Goal: Task Accomplishment & Management: Complete application form

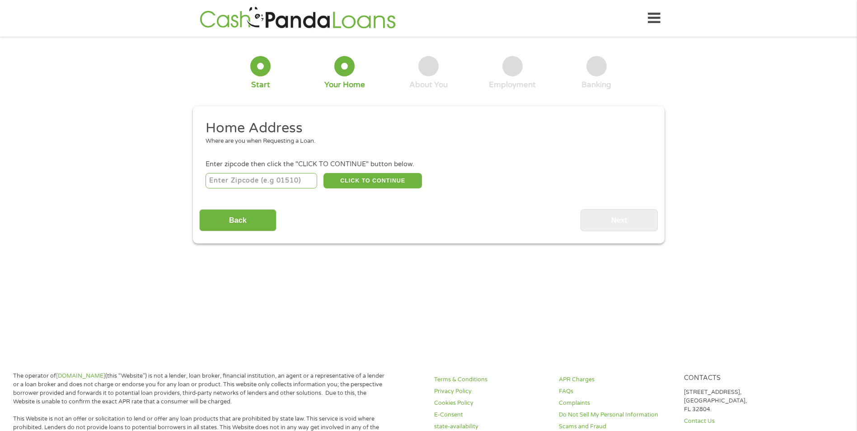
click at [222, 184] on input "number" at bounding box center [262, 180] width 112 height 15
type input "21921"
click at [333, 179] on button "CLICK TO CONTINUE" at bounding box center [373, 180] width 98 height 15
type input "21921"
type input "Elkton"
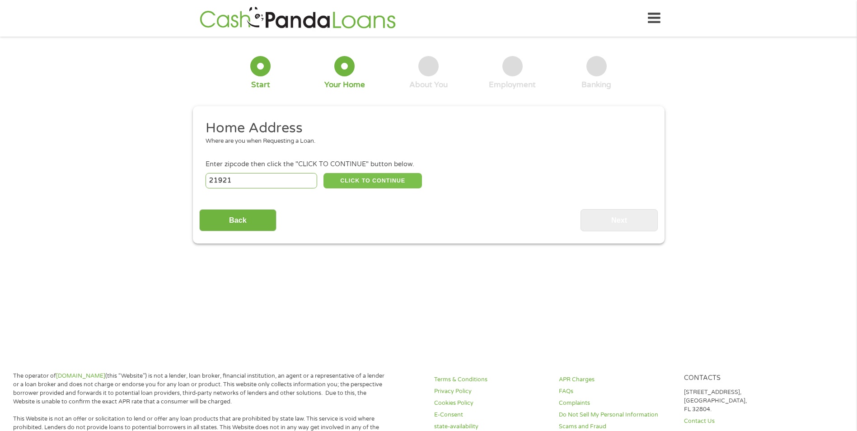
select select "[US_STATE]"
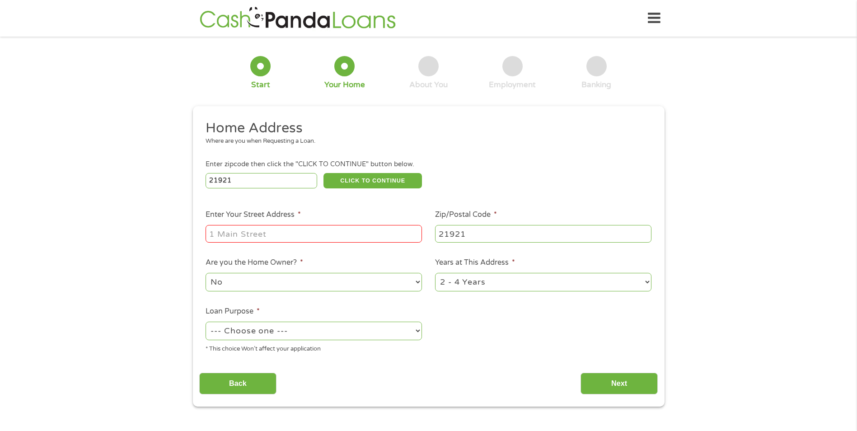
click at [218, 232] on input "Enter Your Street Address *" at bounding box center [314, 233] width 216 height 17
type input "[STREET_ADDRESS]"
click at [417, 331] on select "--- Choose one --- Pay Bills Debt Consolidation Home Improvement Major Purchase…" at bounding box center [314, 331] width 216 height 19
select select "other"
click at [206, 322] on select "--- Choose one --- Pay Bills Debt Consolidation Home Improvement Major Purchase…" at bounding box center [314, 331] width 216 height 19
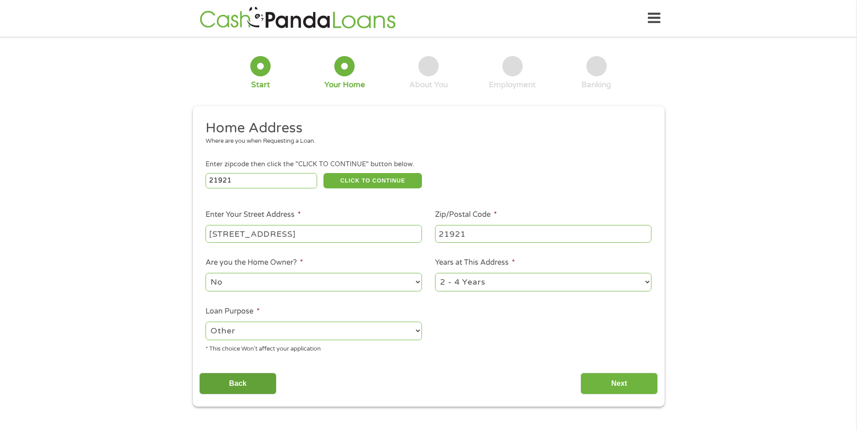
click at [231, 387] on input "Back" at bounding box center [237, 384] width 77 height 22
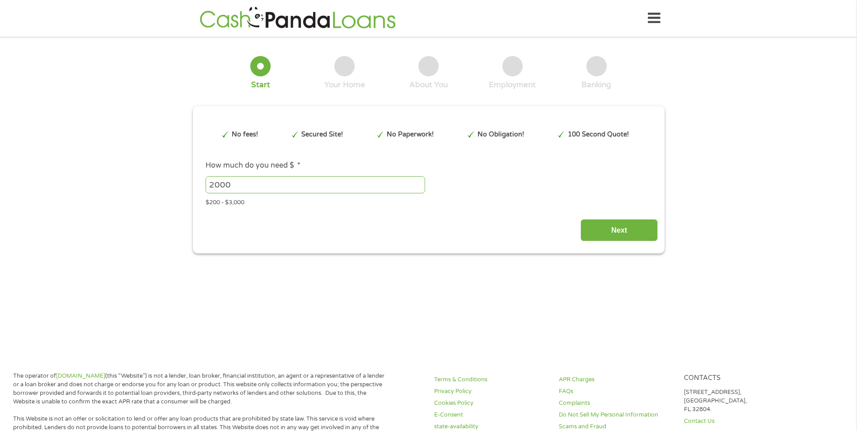
scroll to position [4, 4]
click at [607, 228] on input "Next" at bounding box center [619, 230] width 77 height 22
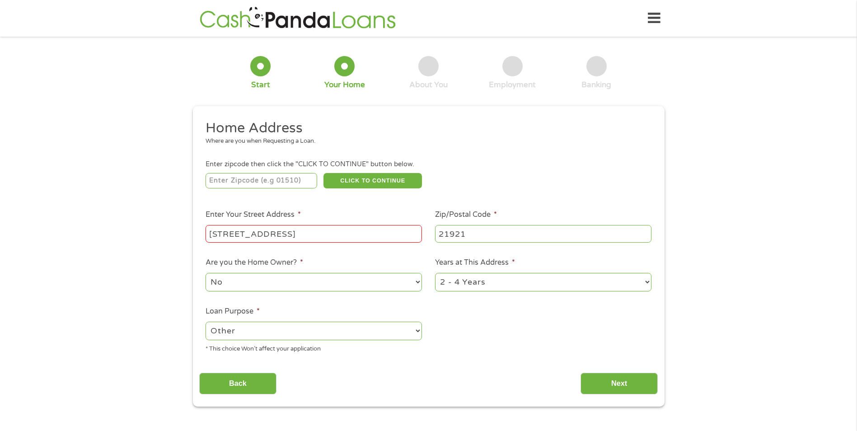
click at [214, 177] on input "number" at bounding box center [262, 180] width 112 height 15
type input "21921"
click at [371, 178] on button "CLICK TO CONTINUE" at bounding box center [373, 180] width 98 height 15
click at [367, 183] on button "CLICK TO CONTINUE" at bounding box center [373, 180] width 98 height 15
click at [603, 381] on input "Next" at bounding box center [619, 384] width 77 height 22
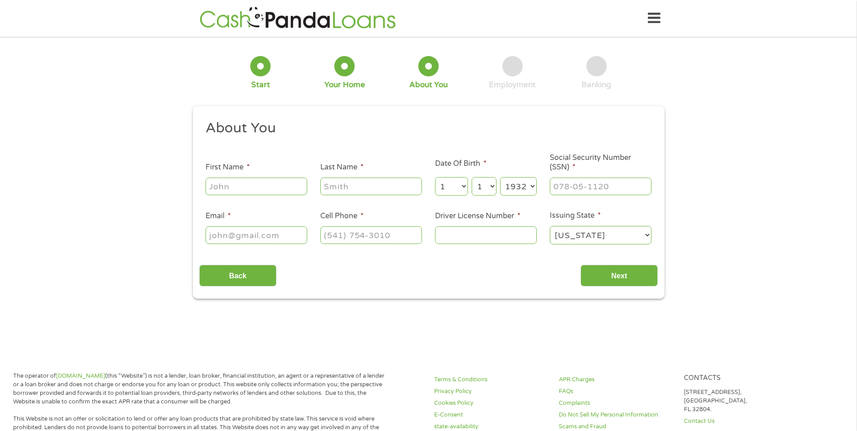
click at [247, 188] on input "First Name *" at bounding box center [257, 186] width 102 height 17
click at [237, 188] on input "First Name *" at bounding box center [257, 186] width 102 height 17
type input "[PERSON_NAME]"
click at [360, 178] on input "Last Name *" at bounding box center [371, 186] width 102 height 17
type input "[PERSON_NAME]"
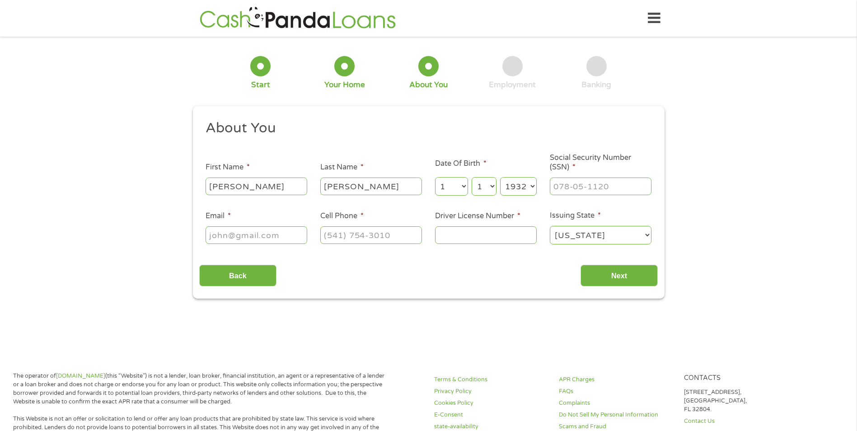
select select "5"
type input "[EMAIL_ADDRESS][DOMAIN_NAME]"
type input "[PHONE_NUMBER]"
type input "[PERSON_NAME]"
click at [442, 233] on input "Driver License Number *" at bounding box center [486, 234] width 102 height 17
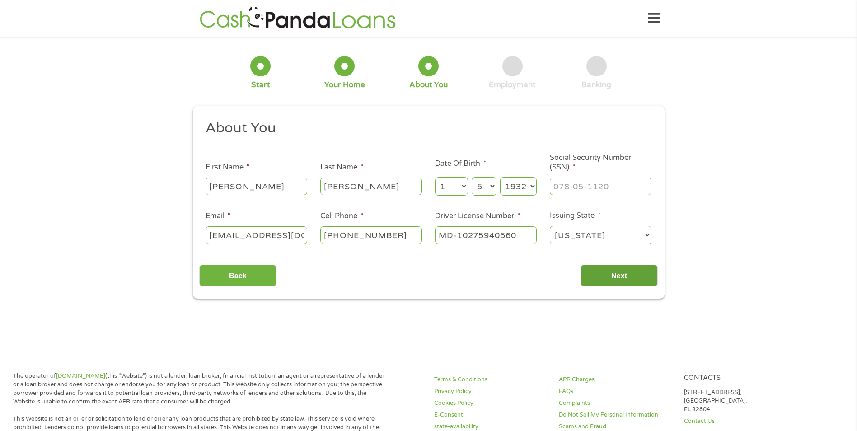
type input "MD-10275940560"
click at [588, 273] on input "Next" at bounding box center [619, 276] width 77 height 22
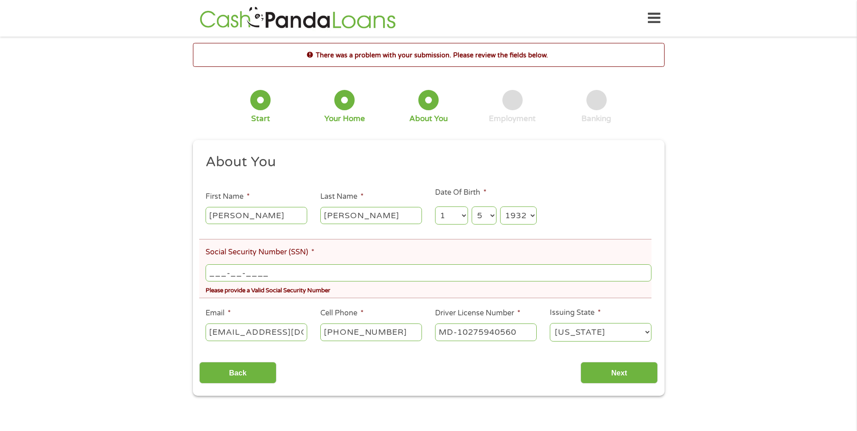
click at [215, 266] on input "___-__-____" at bounding box center [428, 272] width 445 height 17
type input "212-40-5549"
click at [618, 374] on input "Next" at bounding box center [619, 373] width 77 height 22
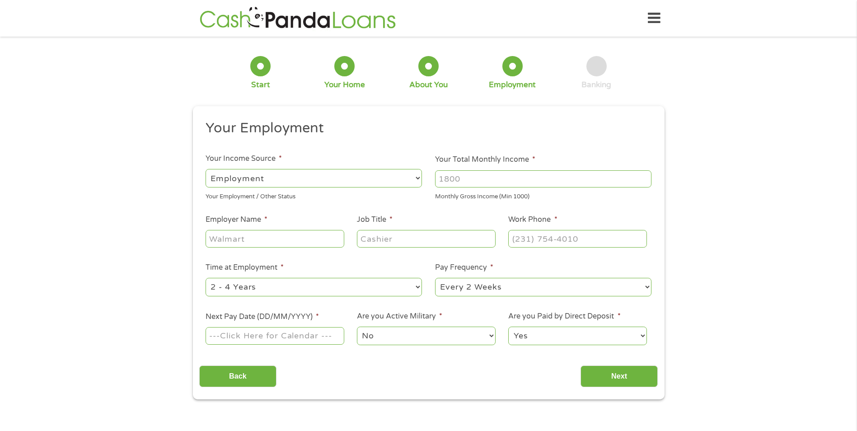
click at [462, 176] on input "Your Total Monthly Income *" at bounding box center [543, 178] width 216 height 17
type input "3000"
click at [415, 177] on select "--- Choose one --- Employment [DEMOGRAPHIC_DATA] Benefits" at bounding box center [314, 178] width 216 height 19
select select "benefits"
click at [206, 169] on select "--- Choose one --- Employment [DEMOGRAPHIC_DATA] Benefits" at bounding box center [314, 178] width 216 height 19
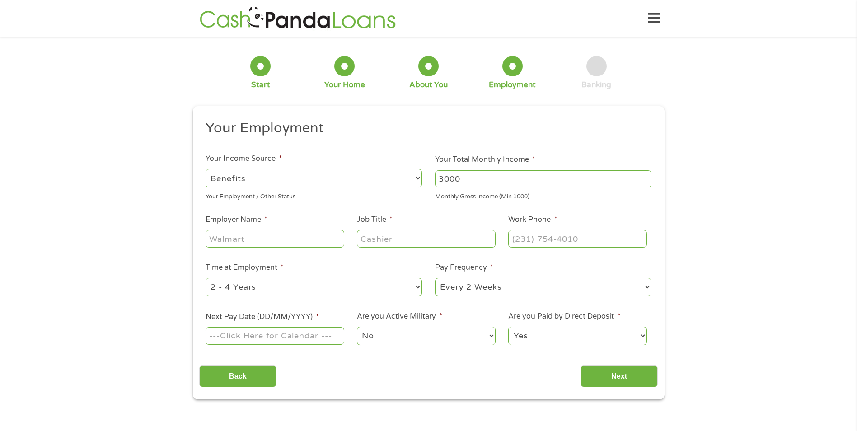
type input "Other"
type input "[PHONE_NUMBER]"
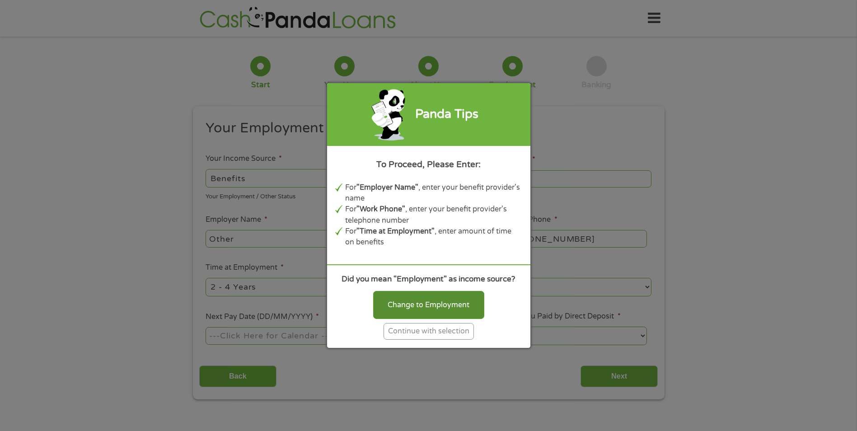
click at [382, 305] on div "Change to Employment" at bounding box center [428, 305] width 111 height 28
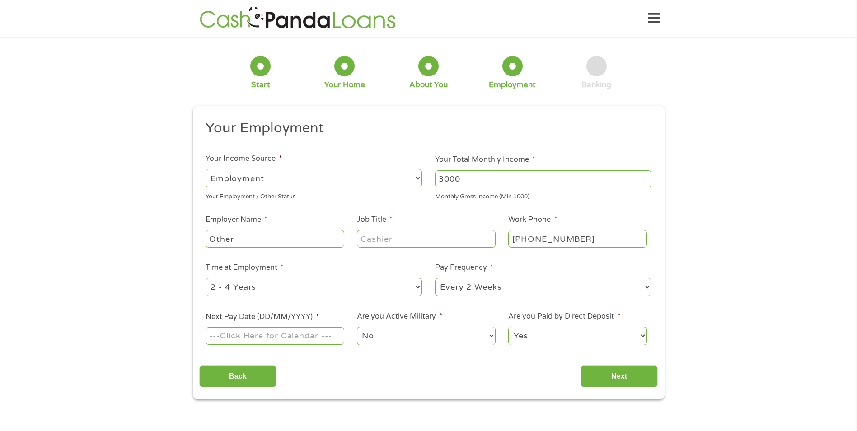
click at [414, 176] on select "--- Choose one --- Employment [DEMOGRAPHIC_DATA] Benefits" at bounding box center [314, 178] width 216 height 19
click at [206, 169] on select "--- Choose one --- Employment [DEMOGRAPHIC_DATA] Benefits" at bounding box center [314, 178] width 216 height 19
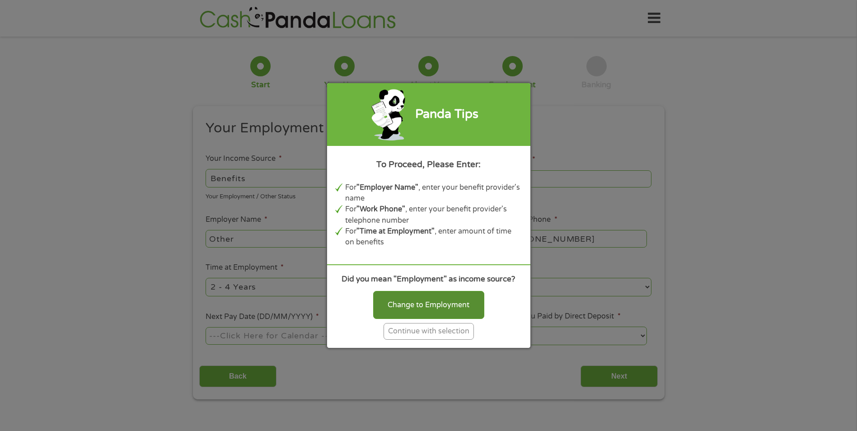
click at [394, 300] on div "Change to Employment" at bounding box center [428, 305] width 111 height 28
select select "fullTime"
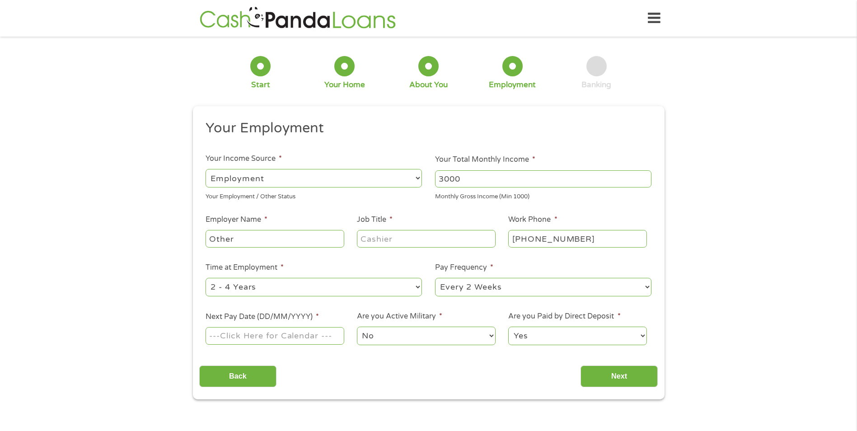
click at [238, 240] on input "Other" at bounding box center [275, 238] width 138 height 17
click at [224, 236] on input "Other" at bounding box center [275, 238] width 138 height 17
click at [246, 239] on input "Other" at bounding box center [275, 238] width 138 height 17
type input "O"
type input "Bank Enployee"
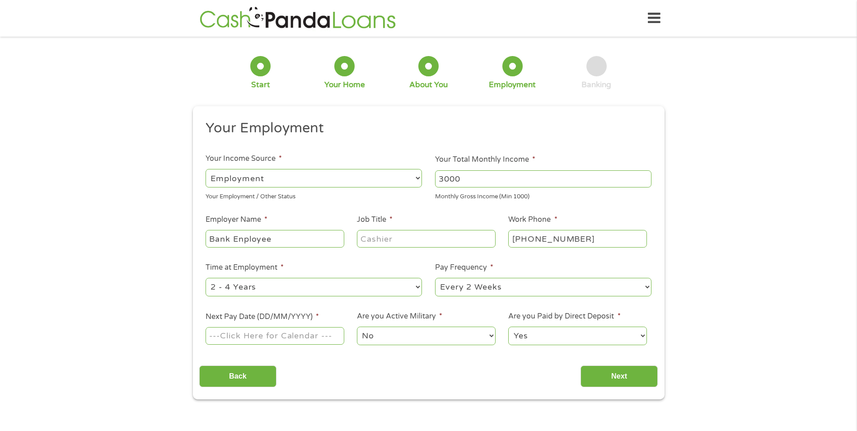
click at [414, 245] on input "Job Title *" at bounding box center [426, 238] width 138 height 17
click at [579, 239] on input "[PHONE_NUMBER]" at bounding box center [577, 238] width 138 height 17
click at [273, 343] on input "Next Pay Date (DD/MM/YYYY) *" at bounding box center [275, 335] width 138 height 17
drag, startPoint x: 272, startPoint y: 226, endPoint x: 311, endPoint y: 314, distance: 96.1
click at [272, 246] on div "September January February March April May June July August September October N…" at bounding box center [238, 247] width 98 height 84
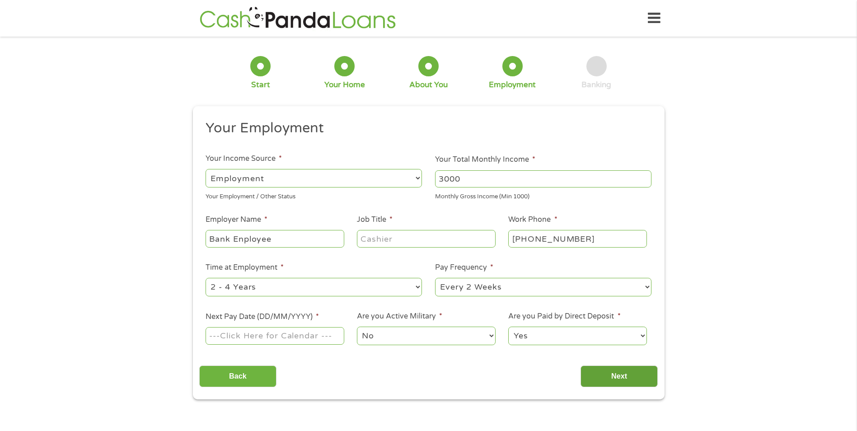
click at [593, 380] on input "Next" at bounding box center [619, 377] width 77 height 22
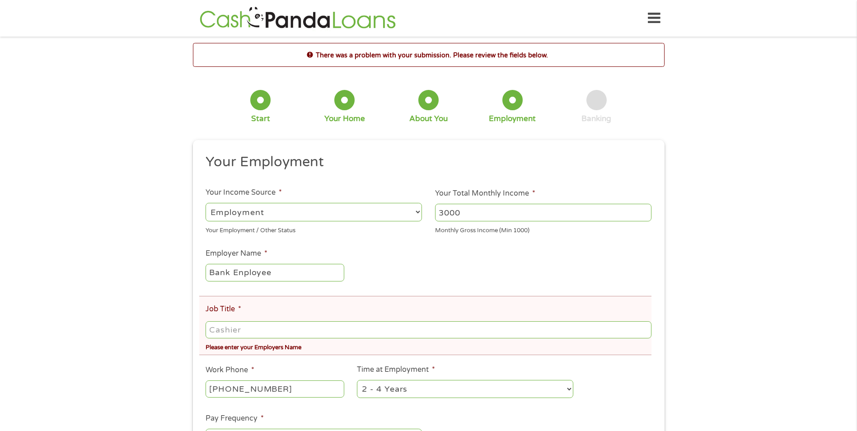
click at [417, 211] on select "--- Choose one --- Employment [DEMOGRAPHIC_DATA] Benefits" at bounding box center [314, 212] width 216 height 19
select select "benefits"
click at [206, 203] on select "--- Choose one --- Employment [DEMOGRAPHIC_DATA] Benefits" at bounding box center [314, 212] width 216 height 19
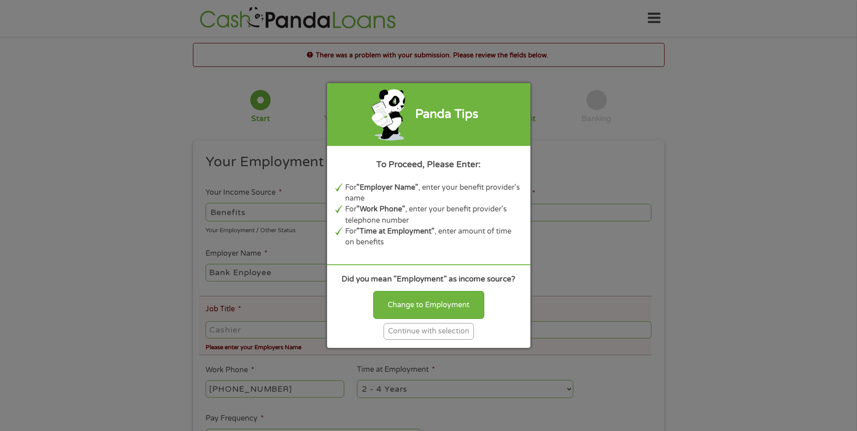
click at [392, 331] on div "Continue with selection" at bounding box center [429, 331] width 90 height 17
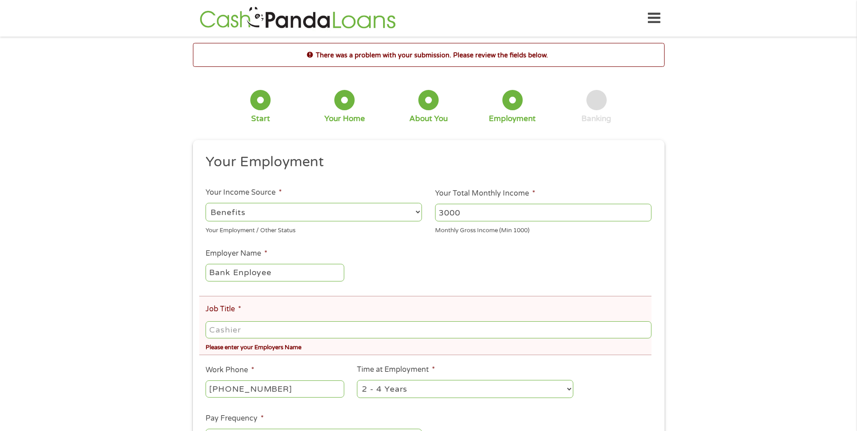
click at [295, 388] on input "[PHONE_NUMBER]" at bounding box center [275, 388] width 138 height 17
click at [568, 388] on select "--- Choose one --- 1 Year or less 1 - 2 Years 2 - 4 Years Over 4 Years" at bounding box center [465, 389] width 216 height 19
select select "60months"
click at [357, 380] on select "--- Choose one --- 1 Year or less 1 - 2 Years 2 - 4 Years Over 4 Years" at bounding box center [465, 389] width 216 height 19
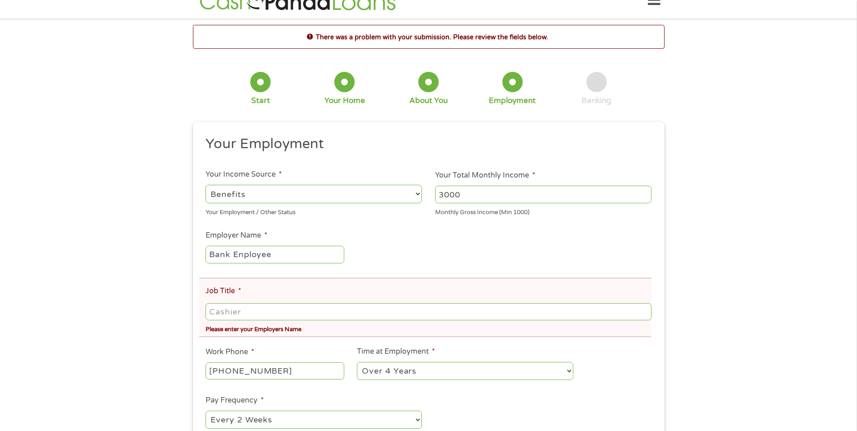
scroll to position [66, 0]
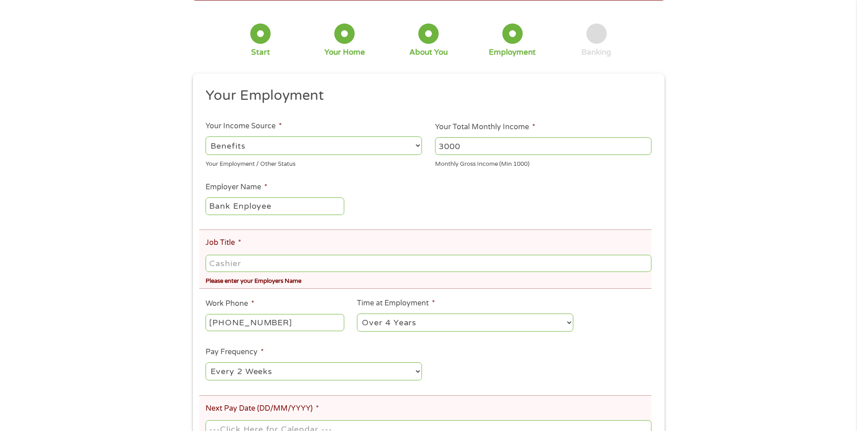
click at [414, 370] on select "--- Choose one --- Every 2 Weeks Every Week Monthly Semi-Monthly" at bounding box center [314, 371] width 216 height 19
select select "monthly"
click at [206, 362] on select "--- Choose one --- Every 2 Weeks Every Week Monthly Semi-Monthly" at bounding box center [314, 371] width 216 height 19
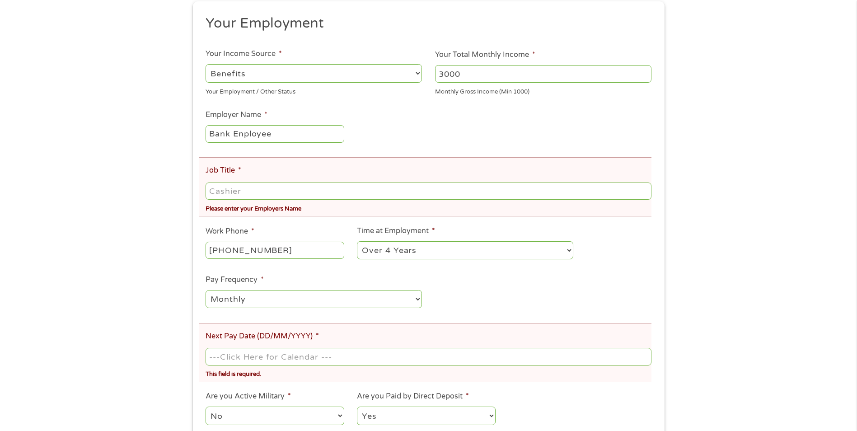
scroll to position [157, 0]
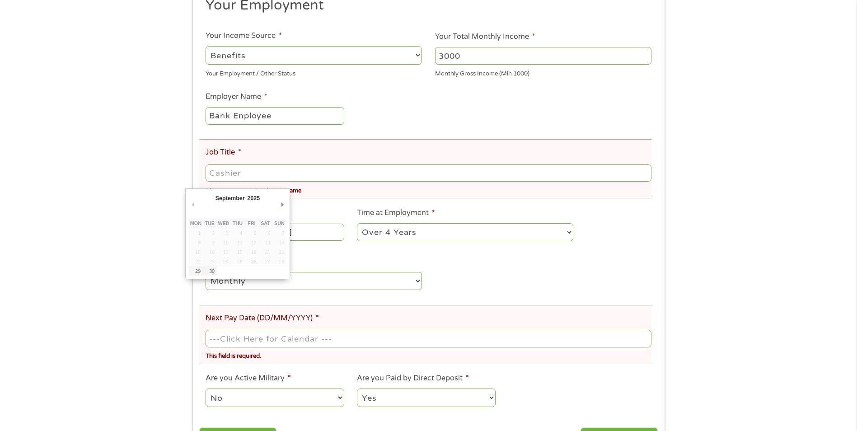
click at [317, 340] on input "Next Pay Date (DD/MM/YYYY) *" at bounding box center [428, 338] width 445 height 17
type input "[DATE]"
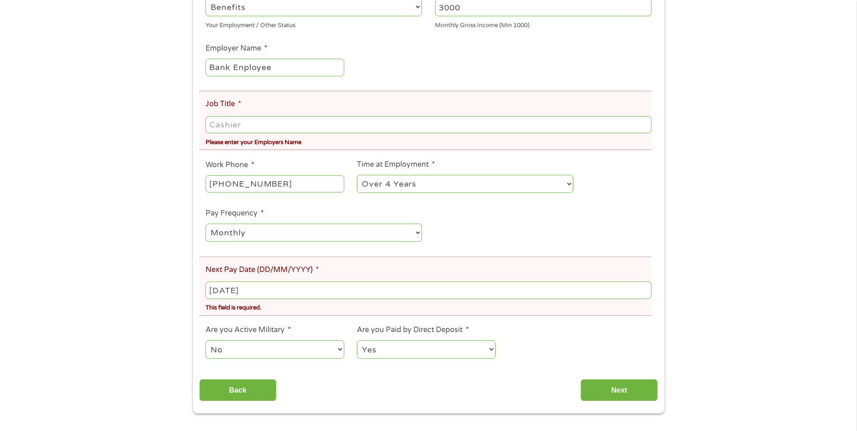
scroll to position [241, 0]
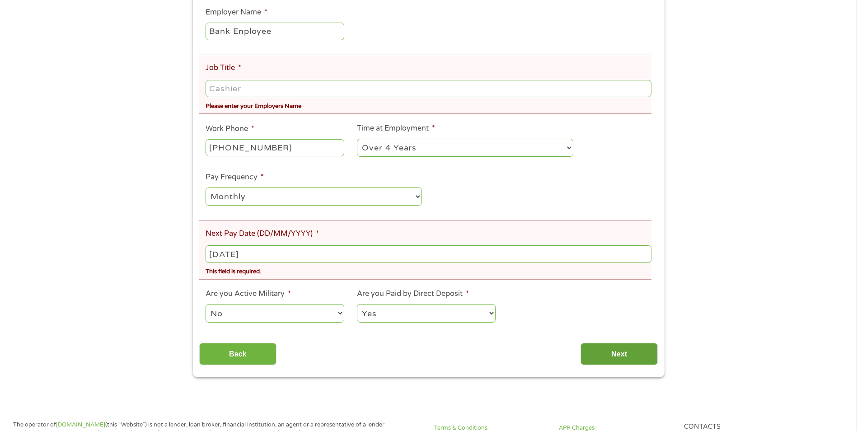
click at [600, 353] on input "Next" at bounding box center [619, 354] width 77 height 22
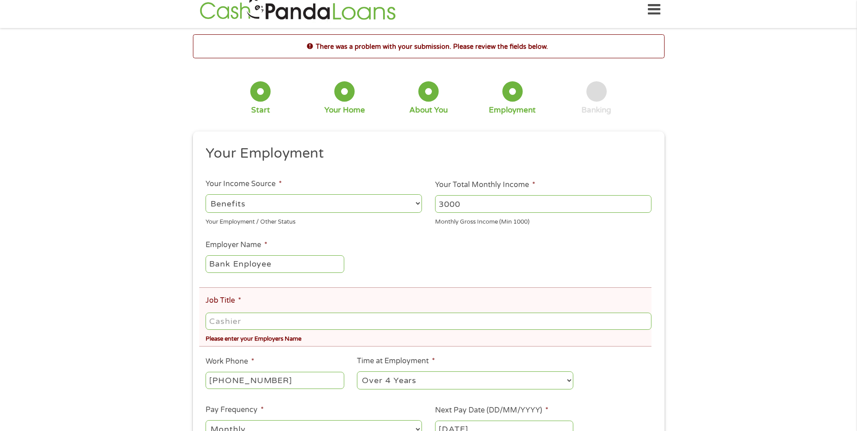
scroll to position [0, 0]
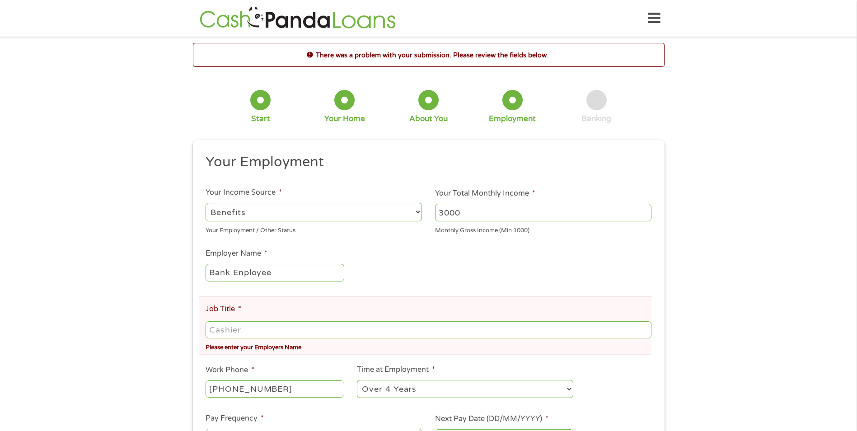
click at [291, 206] on select "--- Choose one --- Employment [DEMOGRAPHIC_DATA] Benefits" at bounding box center [314, 212] width 216 height 19
click at [206, 203] on select "--- Choose one --- Employment [DEMOGRAPHIC_DATA] Benefits" at bounding box center [314, 212] width 216 height 19
click at [272, 232] on div "Your Employment / Other Status" at bounding box center [314, 229] width 216 height 12
click at [255, 211] on select "--- Choose one --- Employment [DEMOGRAPHIC_DATA] Benefits" at bounding box center [314, 212] width 216 height 19
select select "selfEmployed"
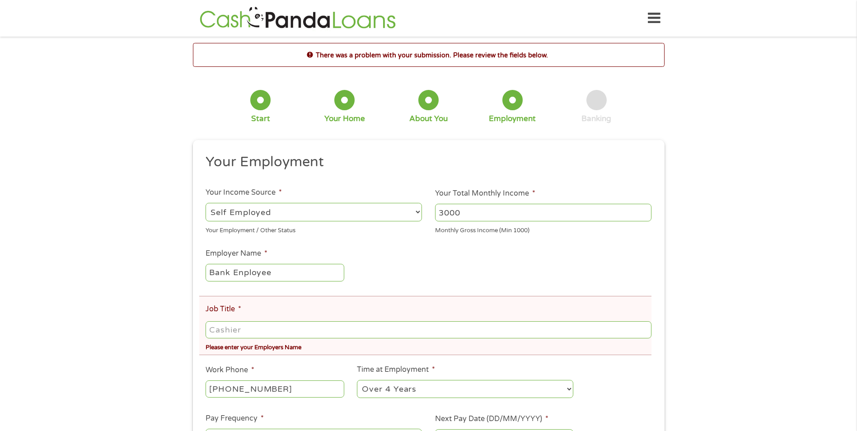
click at [206, 203] on select "--- Choose one --- Employment [DEMOGRAPHIC_DATA] Benefits" at bounding box center [314, 212] width 216 height 19
click at [294, 208] on select "--- Choose one --- Employment [DEMOGRAPHIC_DATA] Benefits" at bounding box center [314, 212] width 216 height 19
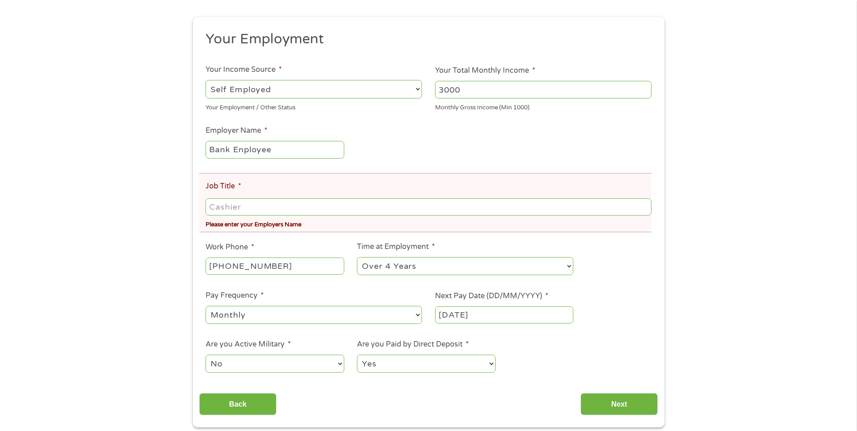
scroll to position [173, 0]
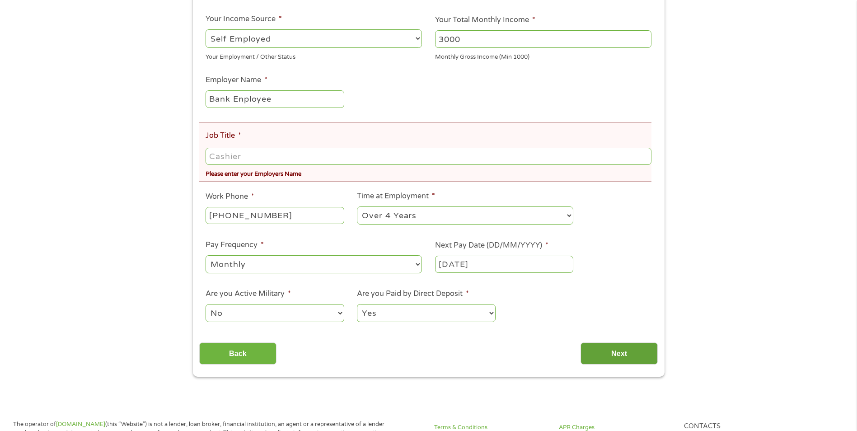
click at [628, 352] on input "Next" at bounding box center [619, 353] width 77 height 22
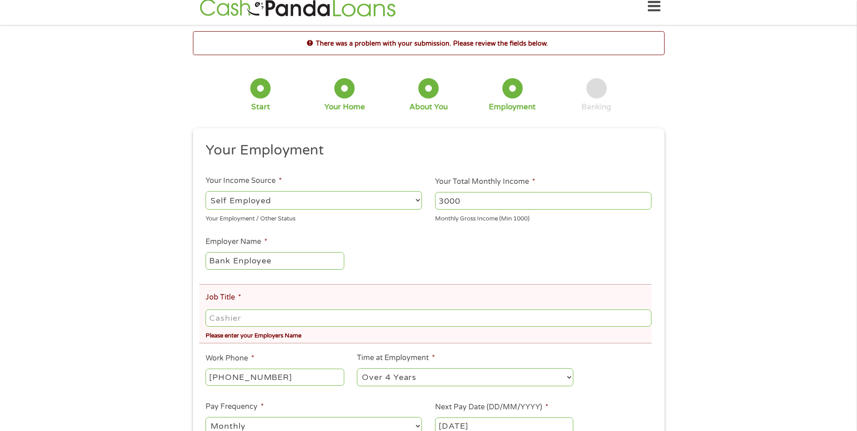
scroll to position [0, 0]
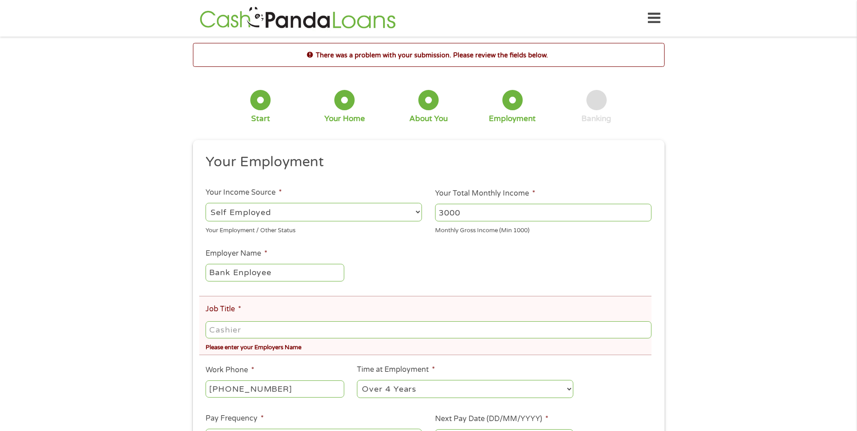
click at [247, 330] on input "Job Title *" at bounding box center [428, 329] width 445 height 17
type input "M & T Bank"
click at [280, 392] on input "[PHONE_NUMBER]" at bounding box center [275, 388] width 138 height 17
type input "[PHONE_NUMBER]"
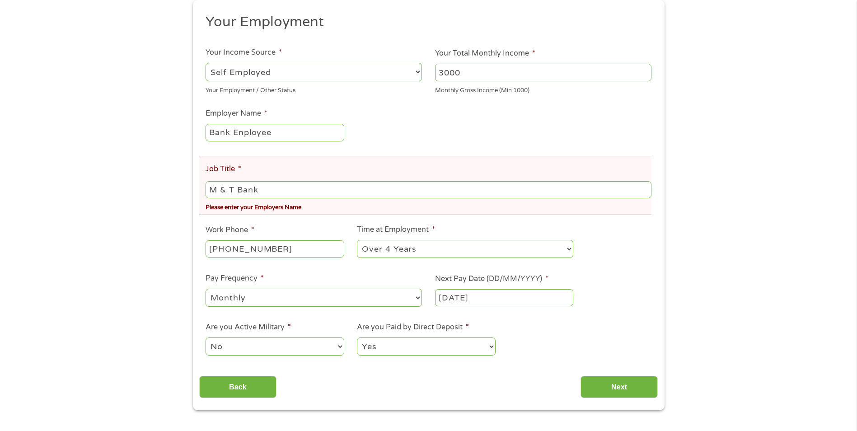
scroll to position [138, 0]
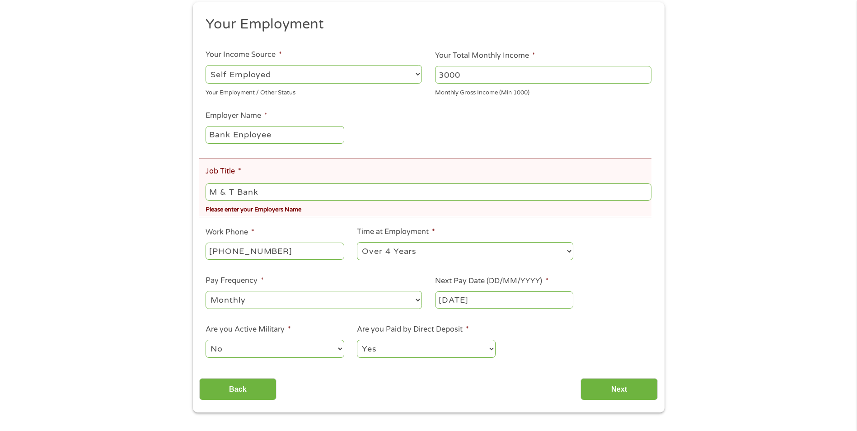
click at [313, 82] on select "--- Choose one --- Employment [DEMOGRAPHIC_DATA] Benefits" at bounding box center [314, 74] width 216 height 19
click at [206, 65] on select "--- Choose one --- Employment [DEMOGRAPHIC_DATA] Benefits" at bounding box center [314, 74] width 216 height 19
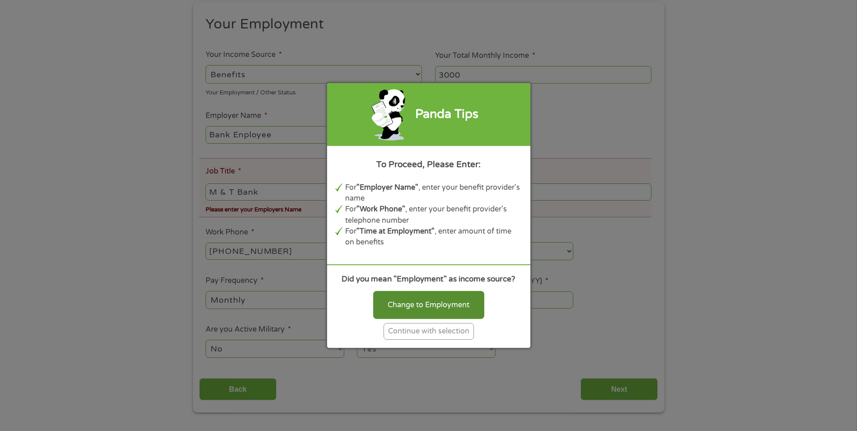
click at [397, 306] on div "Change to Employment" at bounding box center [428, 305] width 111 height 28
select select "fullTime"
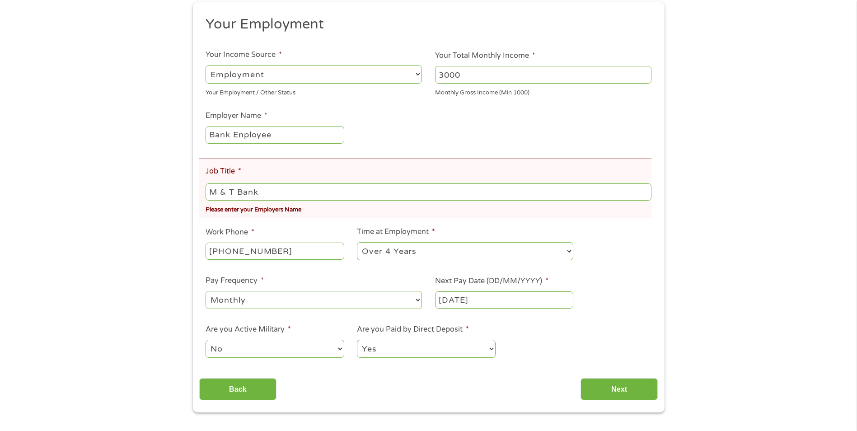
click at [397, 306] on select "--- Choose one --- Every 2 Weeks Every Week Monthly Semi-Monthly" at bounding box center [314, 300] width 216 height 19
click at [629, 392] on input "Next" at bounding box center [619, 389] width 77 height 22
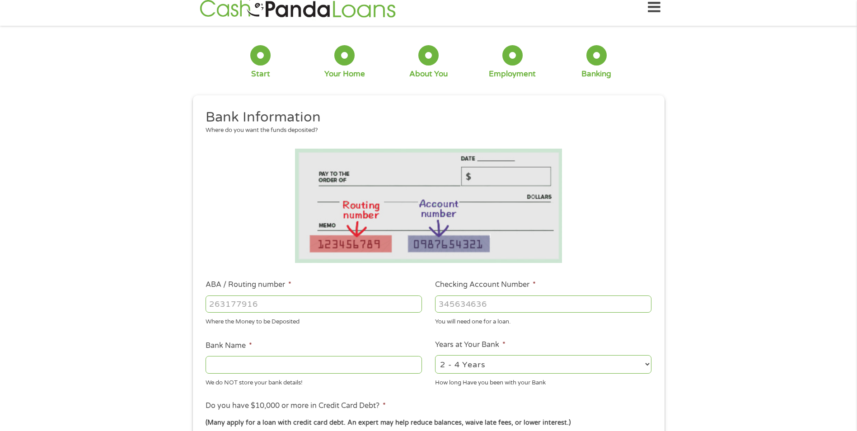
scroll to position [0, 0]
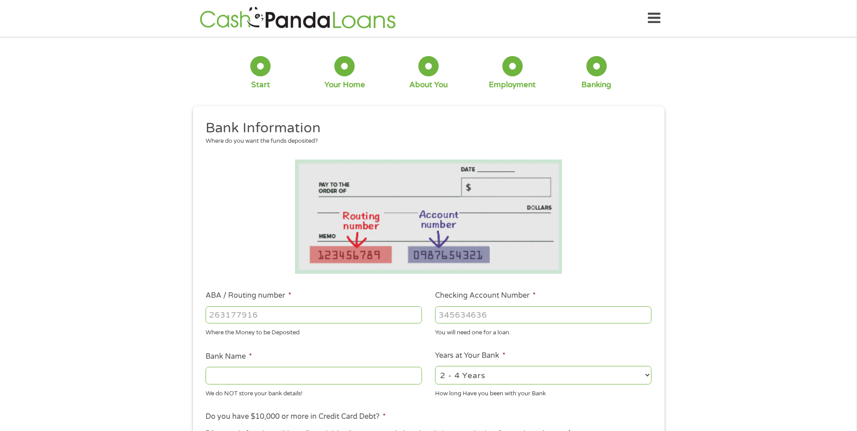
click at [306, 310] on input "ABA / Routing number *" at bounding box center [314, 314] width 216 height 17
type input "055003308"
type input "BRANCH BANK TRUSTMARYLAND"
type input "055003308"
click at [439, 311] on input "Checking Account Number *" at bounding box center [543, 314] width 216 height 17
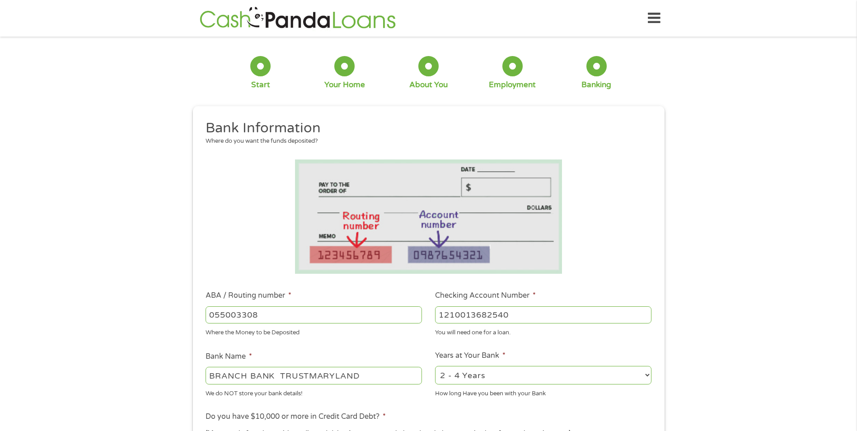
type input "1210013682540"
click at [646, 375] on select "2 - 4 Years 6 - 12 Months 1 - 2 Years Over 4 Years" at bounding box center [543, 375] width 216 height 19
select select "24months"
click at [435, 366] on select "2 - 4 Years 6 - 12 Months 1 - 2 Years Over 4 Years" at bounding box center [543, 375] width 216 height 19
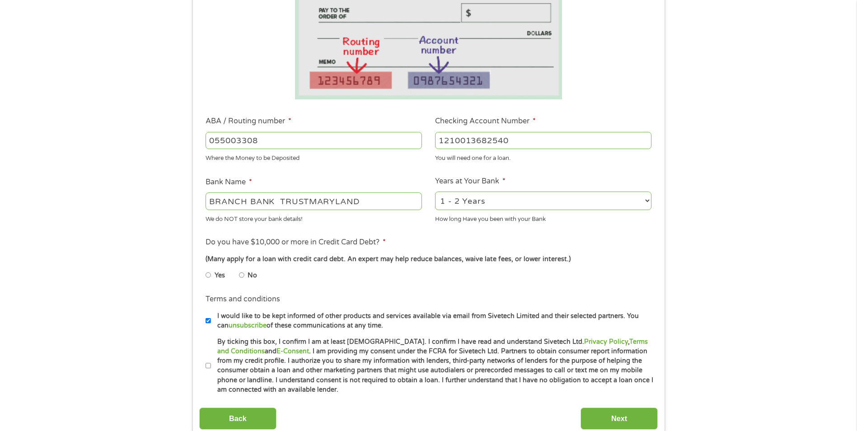
scroll to position [192, 0]
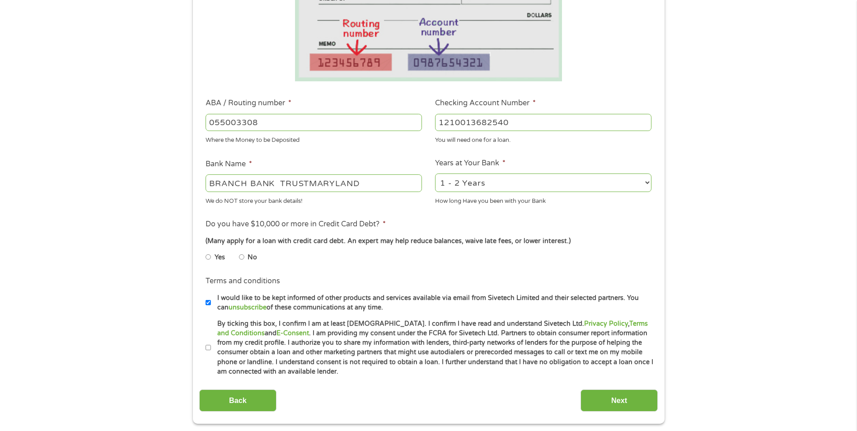
click at [241, 258] on input "No" at bounding box center [241, 257] width 5 height 14
radio input "true"
click at [208, 350] on input "By ticking this box, I confirm I am at least [DEMOGRAPHIC_DATA]. I confirm I ha…" at bounding box center [208, 348] width 5 height 14
checkbox input "true"
click at [627, 403] on input "Next" at bounding box center [619, 400] width 77 height 22
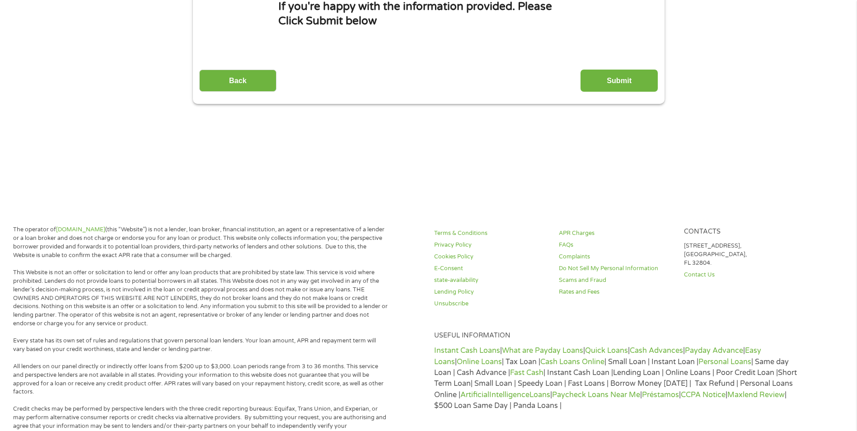
scroll to position [0, 0]
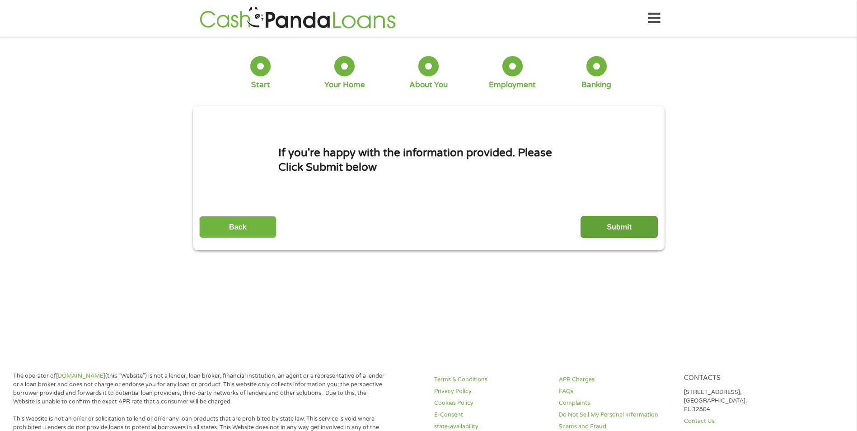
click at [613, 220] on input "Submit" at bounding box center [619, 227] width 77 height 22
